Goal: Task Accomplishment & Management: Manage account settings

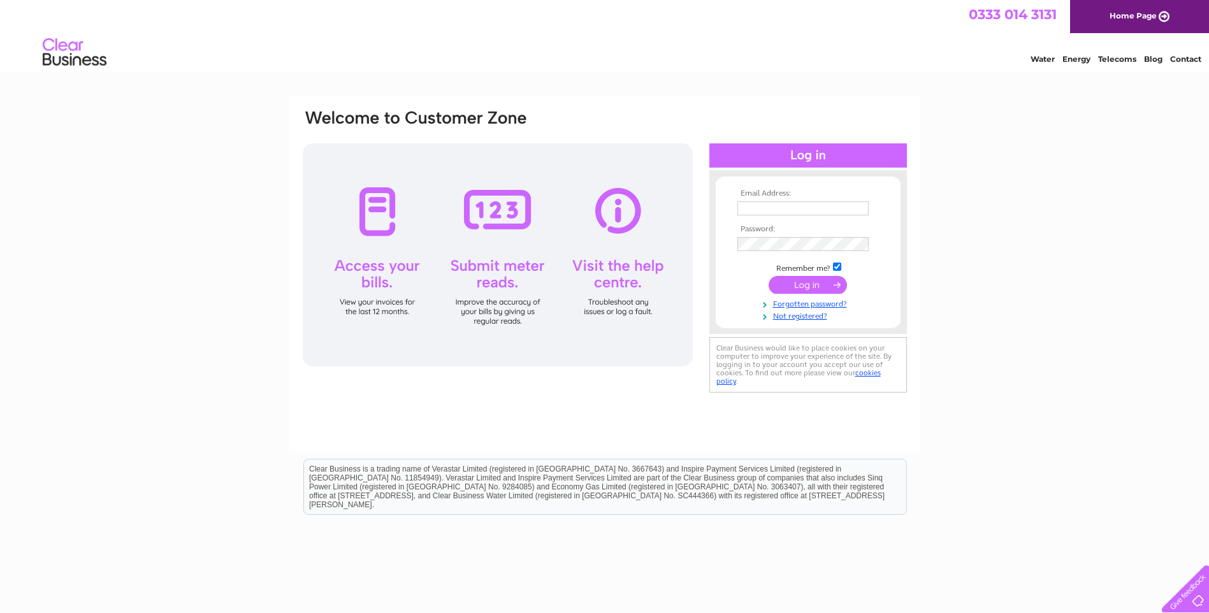
type input "enquiries@visiondentalceramics.co.uk"
click at [792, 284] on input "submit" at bounding box center [808, 285] width 78 height 18
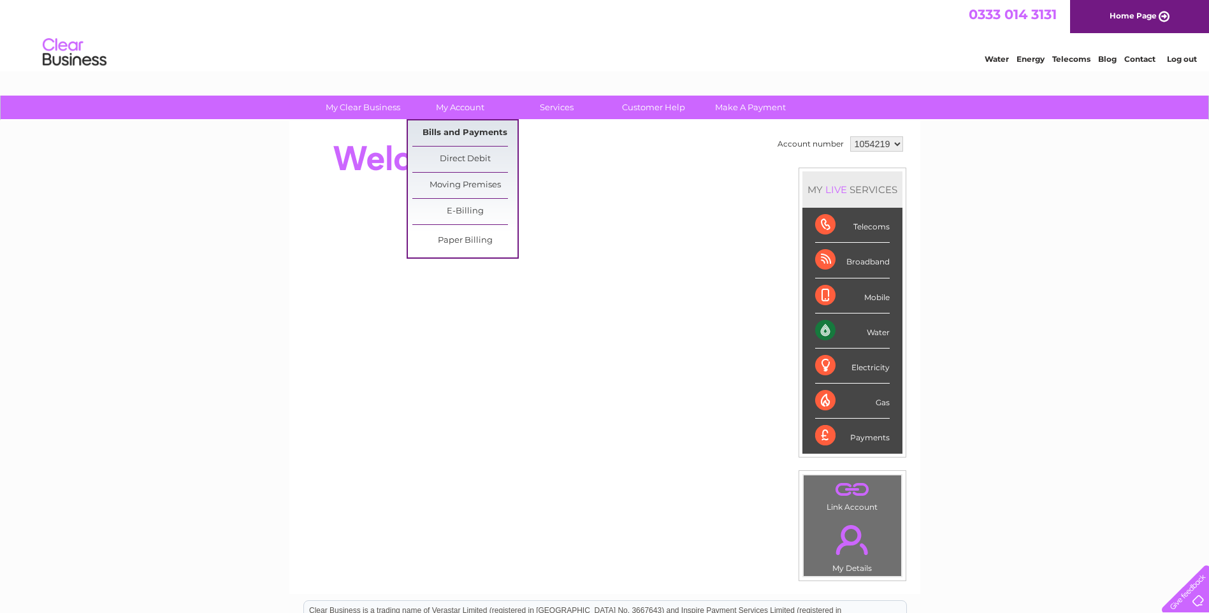
click at [453, 130] on link "Bills and Payments" at bounding box center [464, 133] width 105 height 26
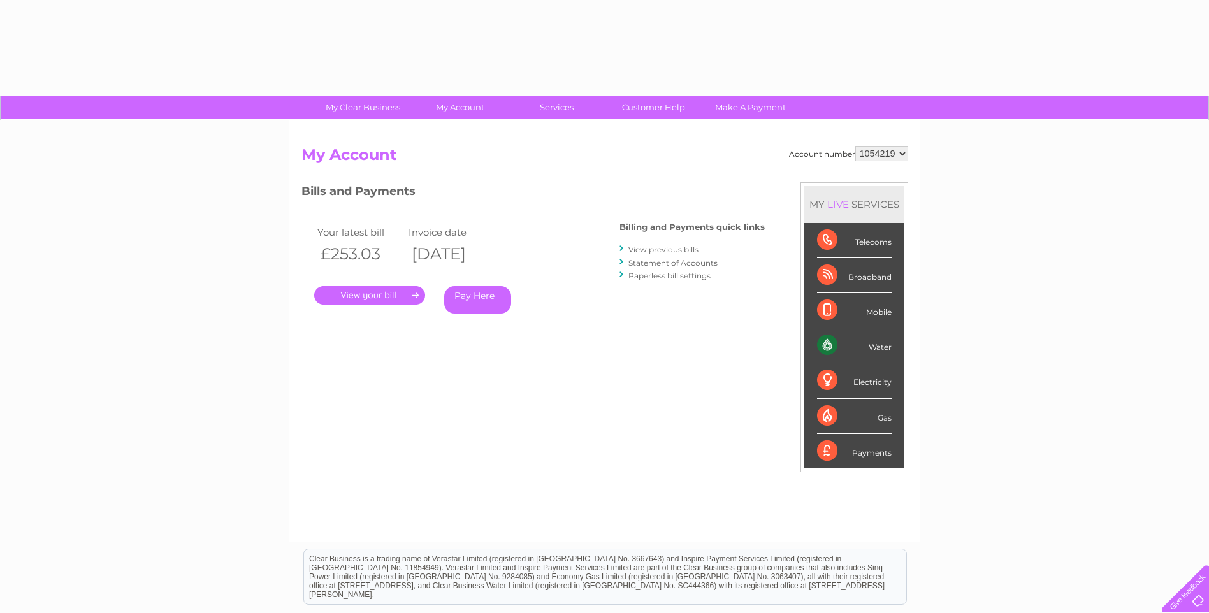
click at [382, 294] on link "." at bounding box center [369, 295] width 111 height 18
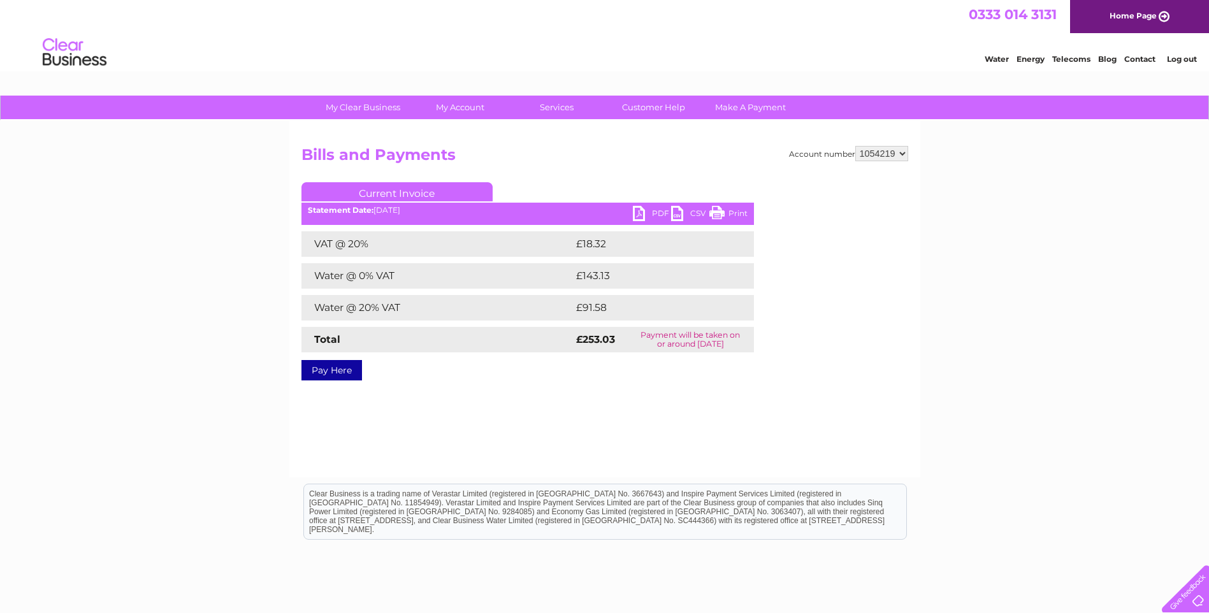
click at [643, 213] on link "PDF" at bounding box center [652, 215] width 38 height 18
